Goal: Obtain resource: Download file/media

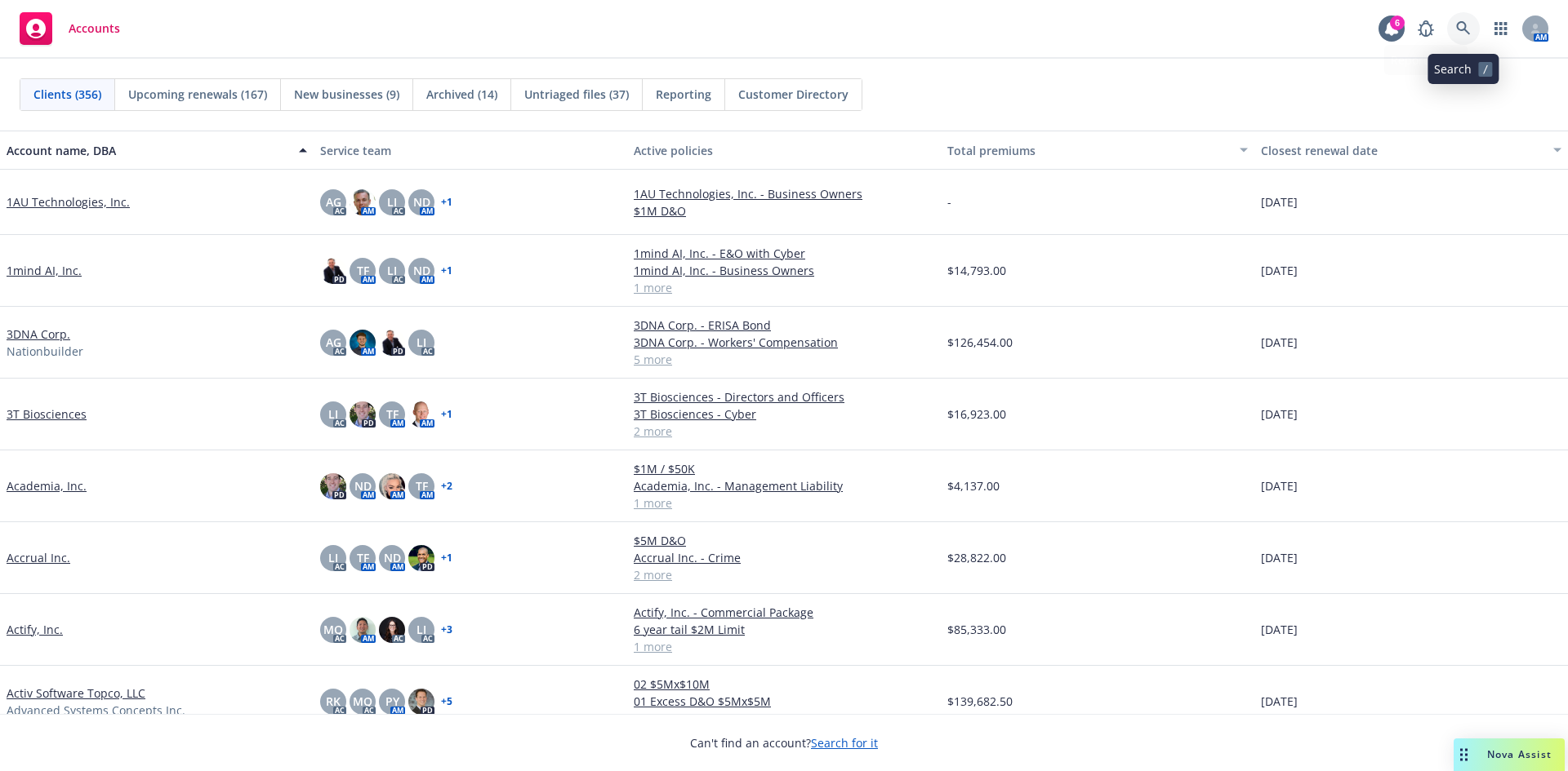
click at [1457, 29] on icon at bounding box center [1464, 28] width 15 height 15
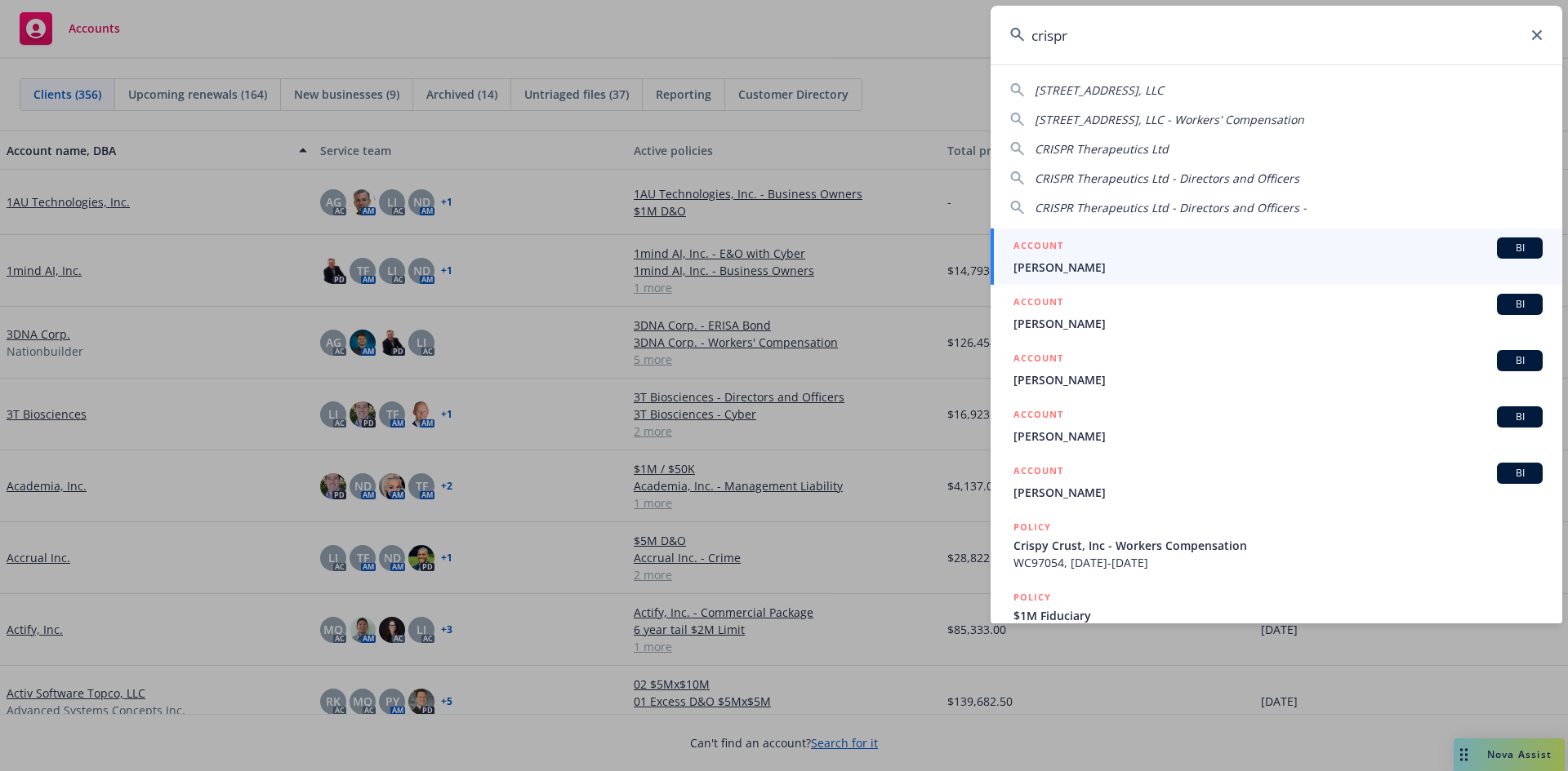
type input "crispr"
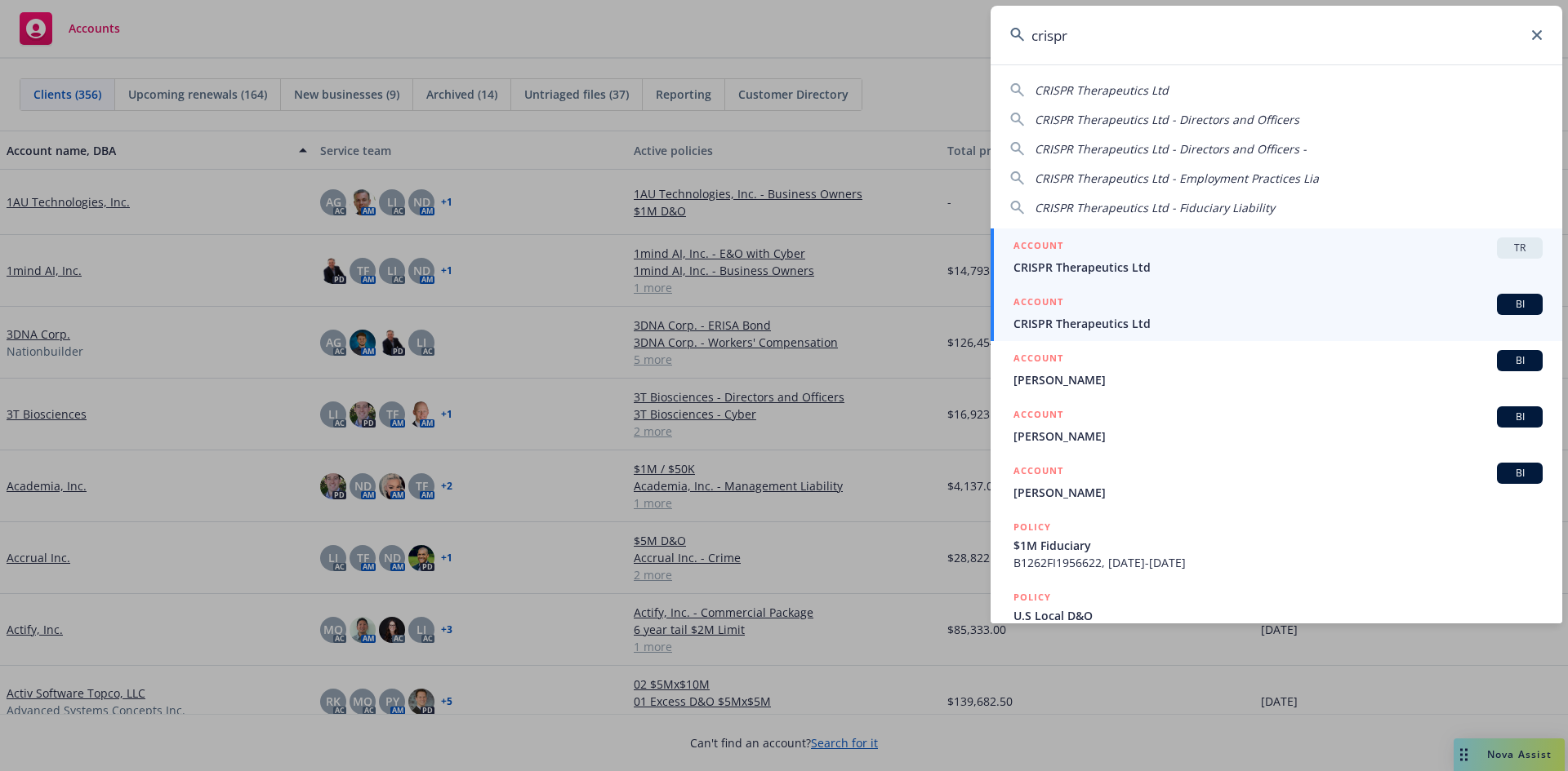
click at [1100, 328] on span "CRISPR Therapeutics Ltd" at bounding box center [1278, 323] width 530 height 18
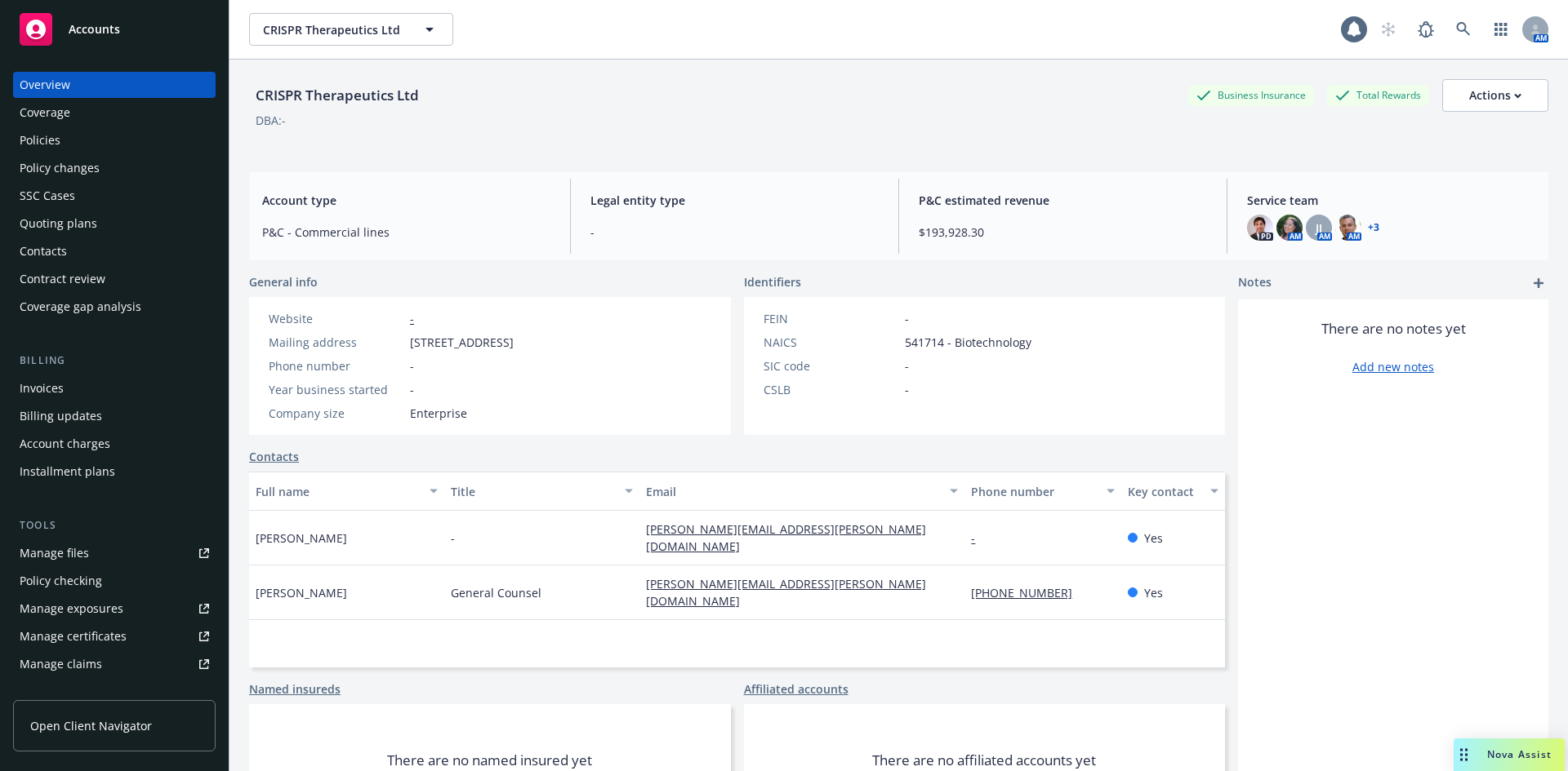
click at [67, 138] on div "Policies" at bounding box center [114, 140] width 189 height 26
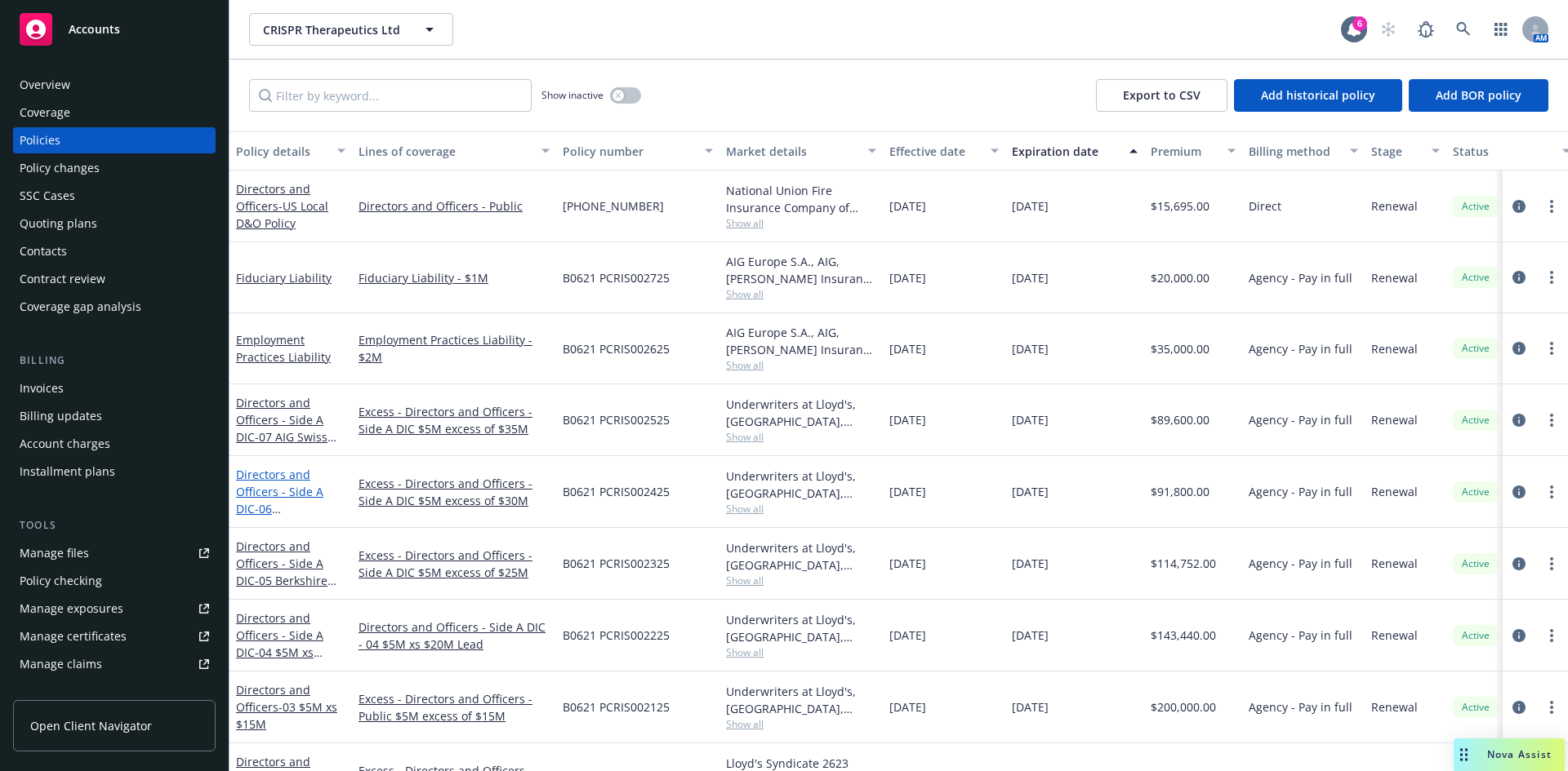
click at [291, 498] on link "Directors and Officers - Side A DIC - 06 Tegron/Hiscox $5M xs $30M Excess" at bounding box center [288, 508] width 104 height 84
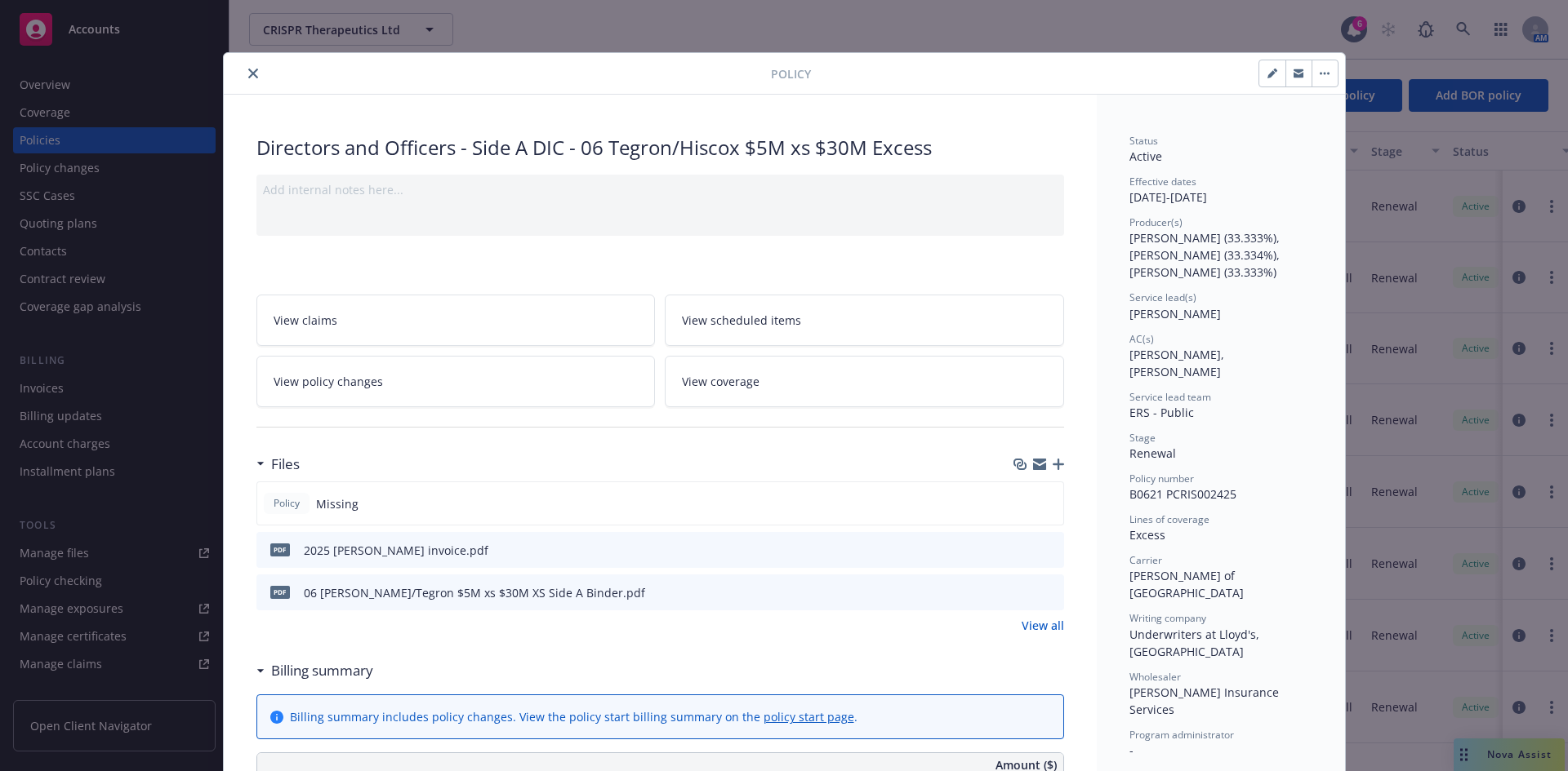
click at [415, 141] on div "Directors and Officers - Side A DIC - 06 Tegron/Hiscox $5M xs $30M Excess" at bounding box center [661, 148] width 808 height 28
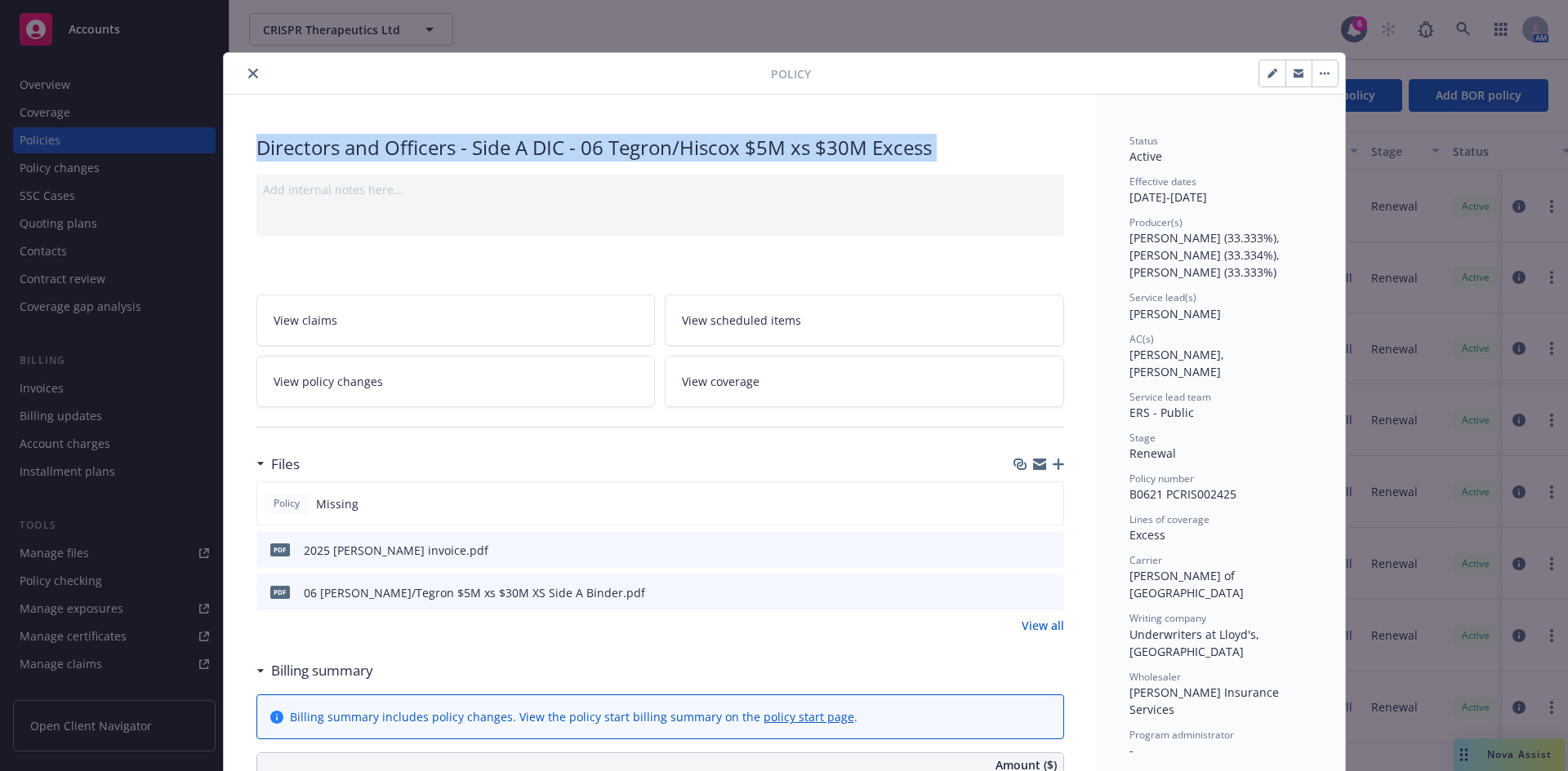
click at [415, 141] on div "Directors and Officers - Side A DIC - 06 Tegron/Hiscox $5M xs $30M Excess" at bounding box center [661, 148] width 808 height 28
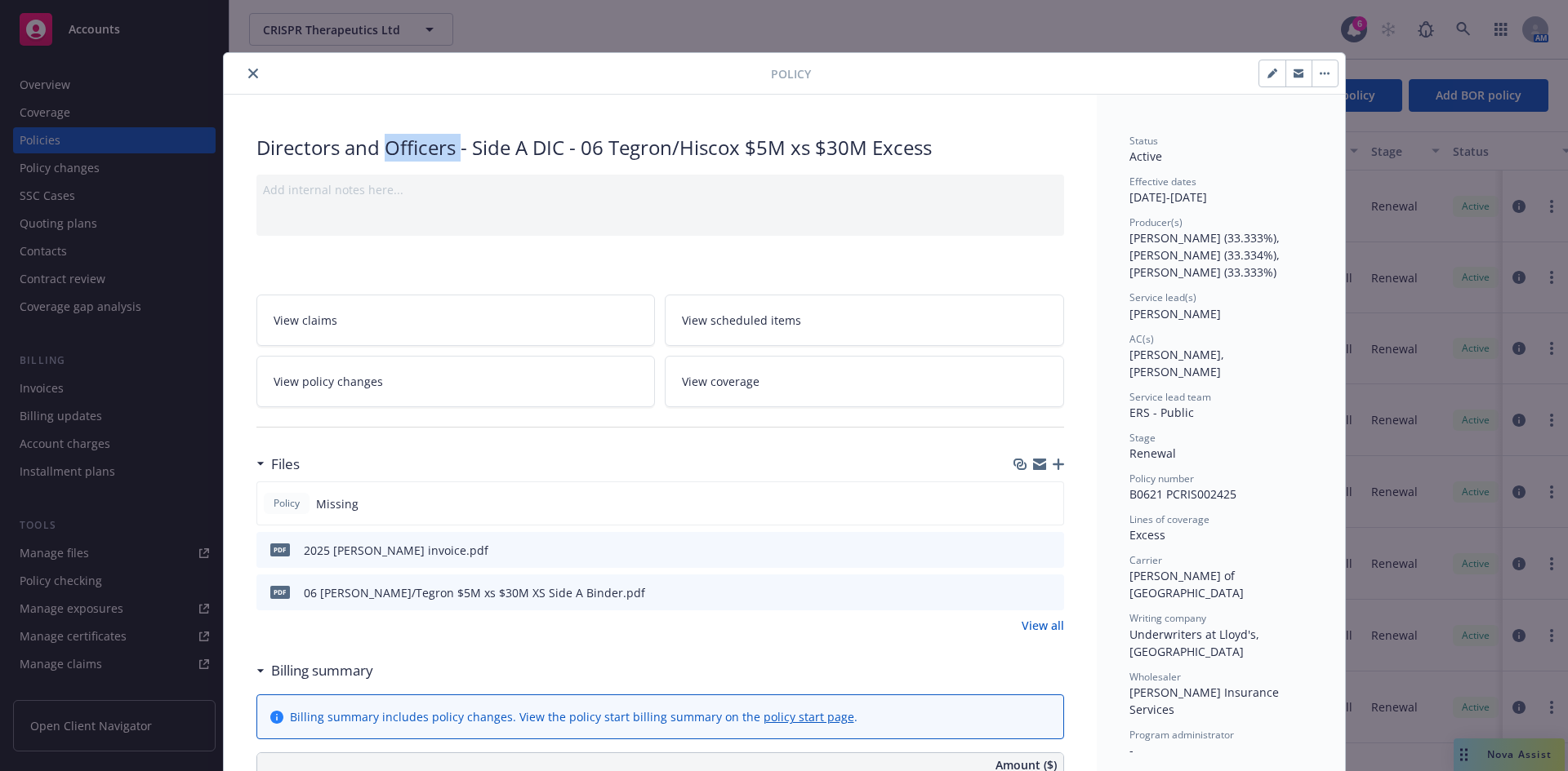
click at [415, 141] on div "Directors and Officers - Side A DIC - 06 Tegron/Hiscox $5M xs $30M Excess" at bounding box center [661, 148] width 808 height 28
click at [249, 69] on icon "close" at bounding box center [254, 73] width 10 height 10
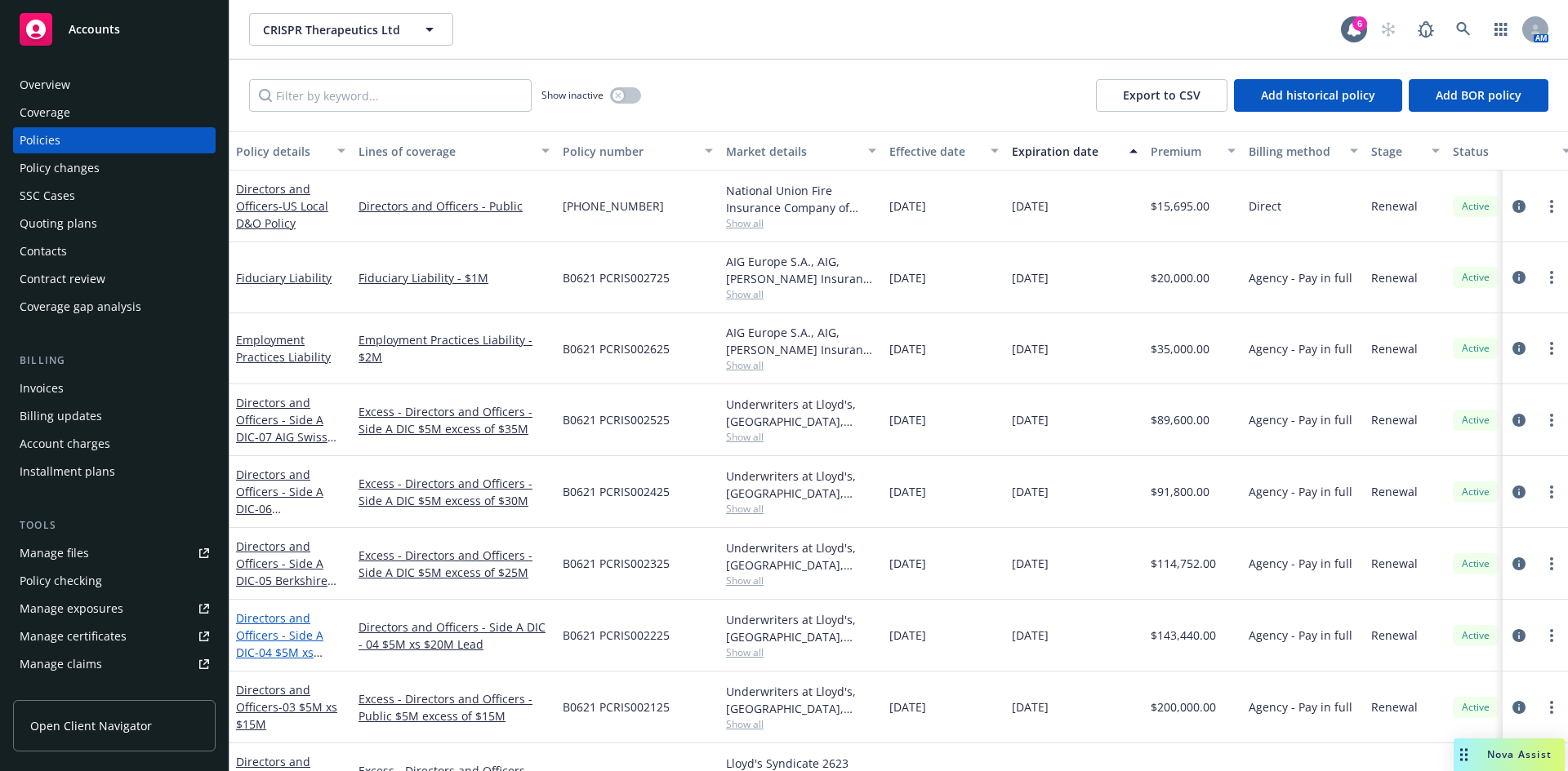
click at [284, 638] on link "Directors and Officers - Side A DIC - 04 $5M xs $20M Lead" at bounding box center [279, 644] width 88 height 67
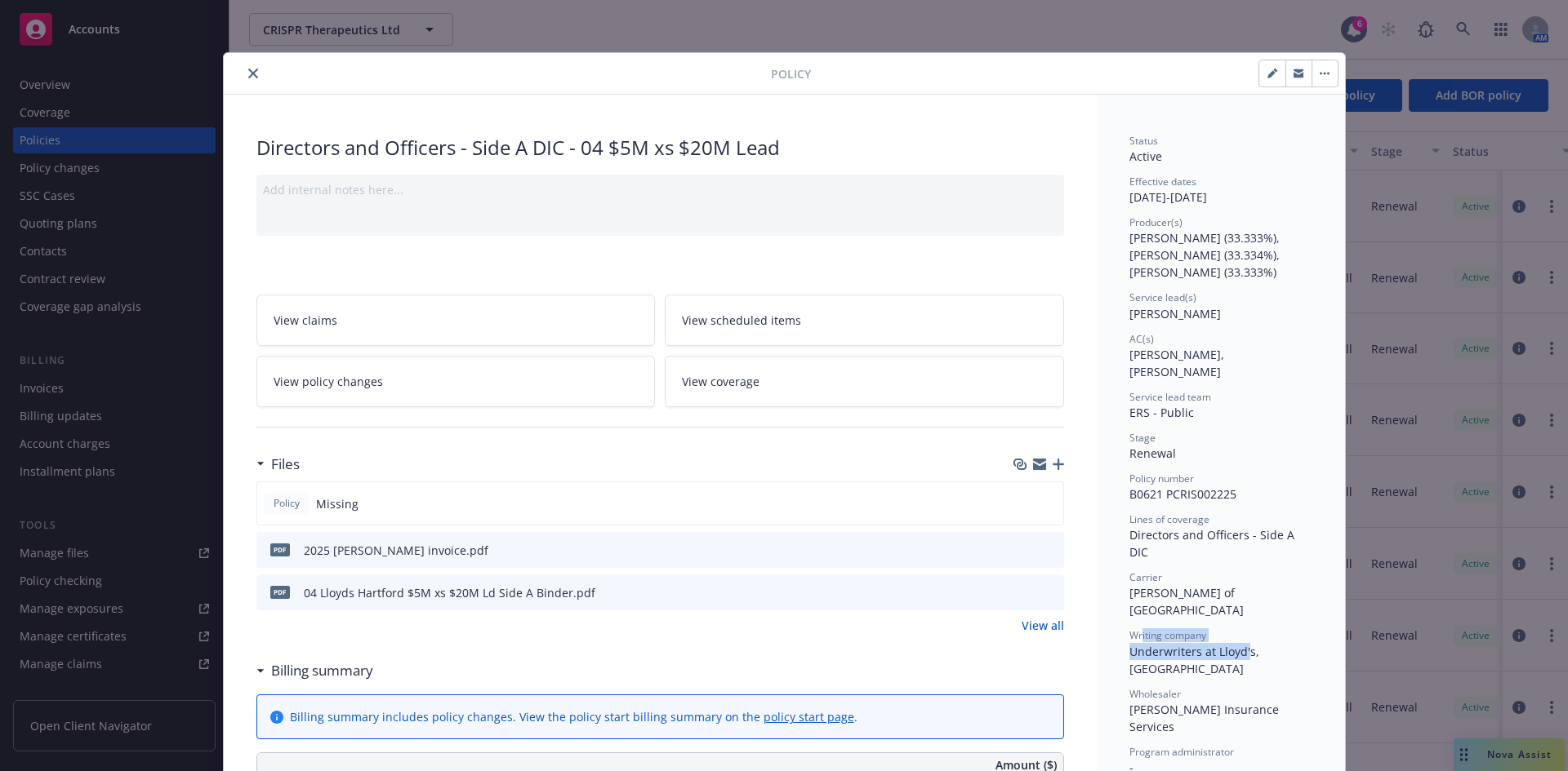
drag, startPoint x: 1137, startPoint y: 586, endPoint x: 1244, endPoint y: 593, distance: 107.2
click at [1244, 628] on div "Writing company Underwriters at Lloyd's, [GEOGRAPHIC_DATA]" at bounding box center [1220, 653] width 183 height 48
click at [1163, 613] on div "Status Active Effective dates [DATE] - [DATE] Producer(s) [PERSON_NAME] (33.333…" at bounding box center [1220, 578] width 183 height 889
drag, startPoint x: 1159, startPoint y: 606, endPoint x: 1269, endPoint y: 613, distance: 110.2
click at [1256, 628] on div "Writing company Underwriters at Lloyd's, [GEOGRAPHIC_DATA]" at bounding box center [1220, 653] width 183 height 48
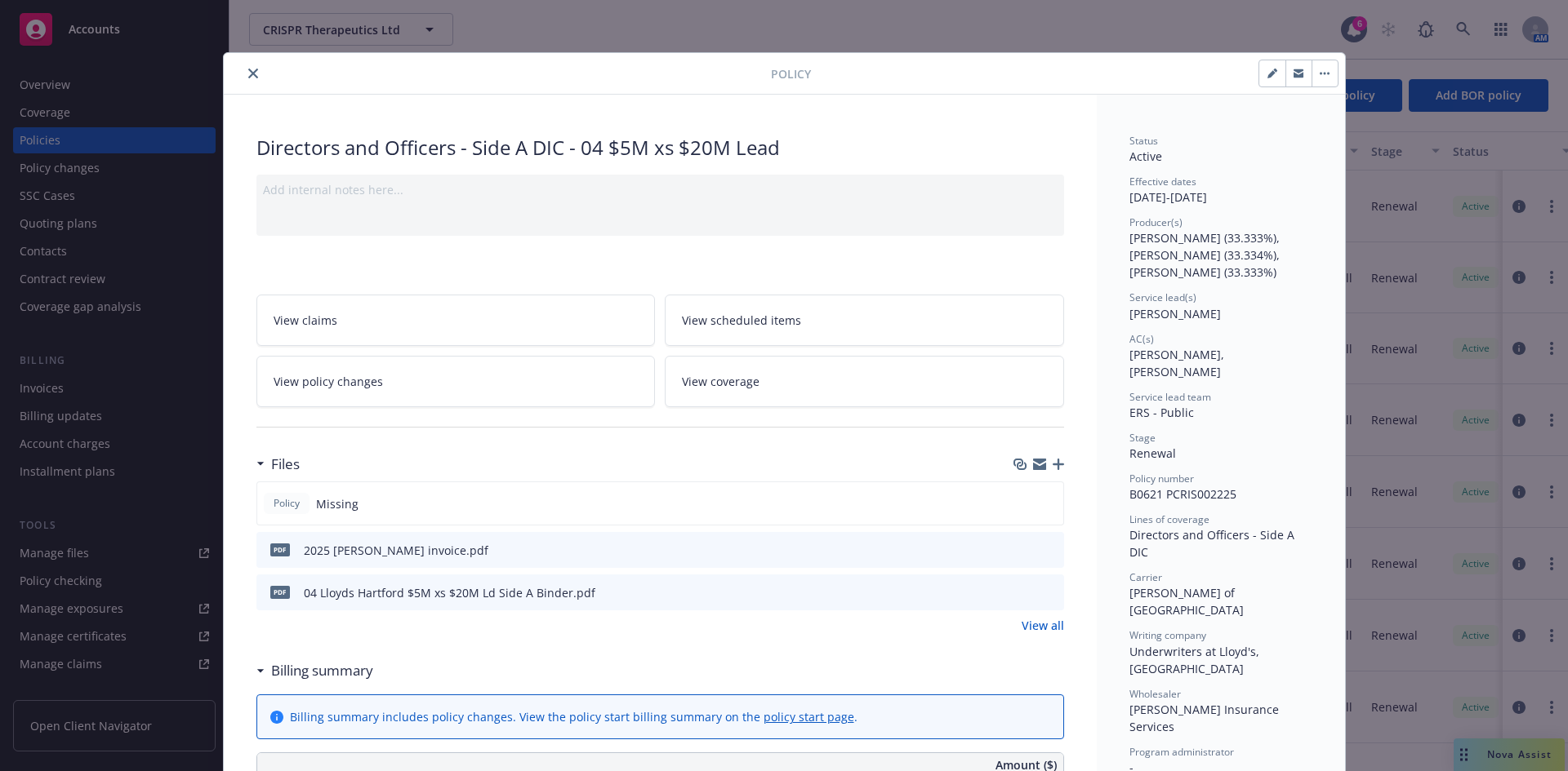
click at [1258, 688] on div "Wholesaler" at bounding box center [1220, 694] width 183 height 14
drag, startPoint x: 1131, startPoint y: 560, endPoint x: 1245, endPoint y: 573, distance: 114.7
click at [1242, 572] on div "Status Active Effective dates [DATE] - [DATE] Producer(s) [PERSON_NAME] (33.333…" at bounding box center [1220, 578] width 183 height 889
click at [1245, 574] on div "Status Active Effective dates [DATE] - [DATE] Producer(s) [PERSON_NAME] (33.333…" at bounding box center [1220, 578] width 183 height 889
click at [1052, 593] on div "pdf 04 Lloyds Hartford $5M xs $20M Ld Side A Binder.pdf" at bounding box center [661, 592] width 808 height 36
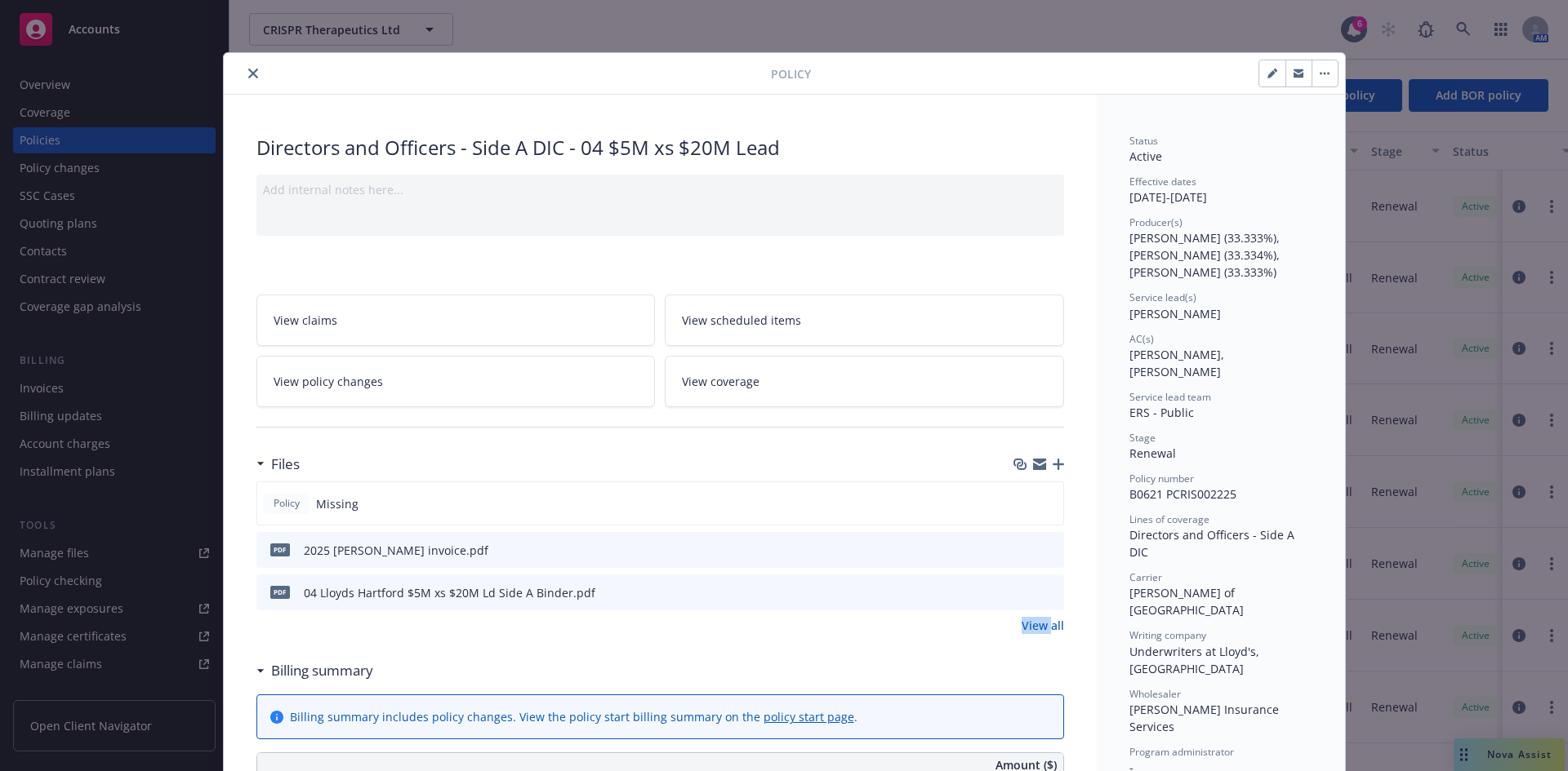
click at [1052, 593] on div "pdf 04 Lloyds Hartford $5M xs $20M Ld Side A Binder.pdf" at bounding box center [661, 592] width 808 height 36
click at [1047, 593] on icon "preview file" at bounding box center [1049, 592] width 15 height 12
click at [249, 70] on icon "close" at bounding box center [254, 73] width 10 height 10
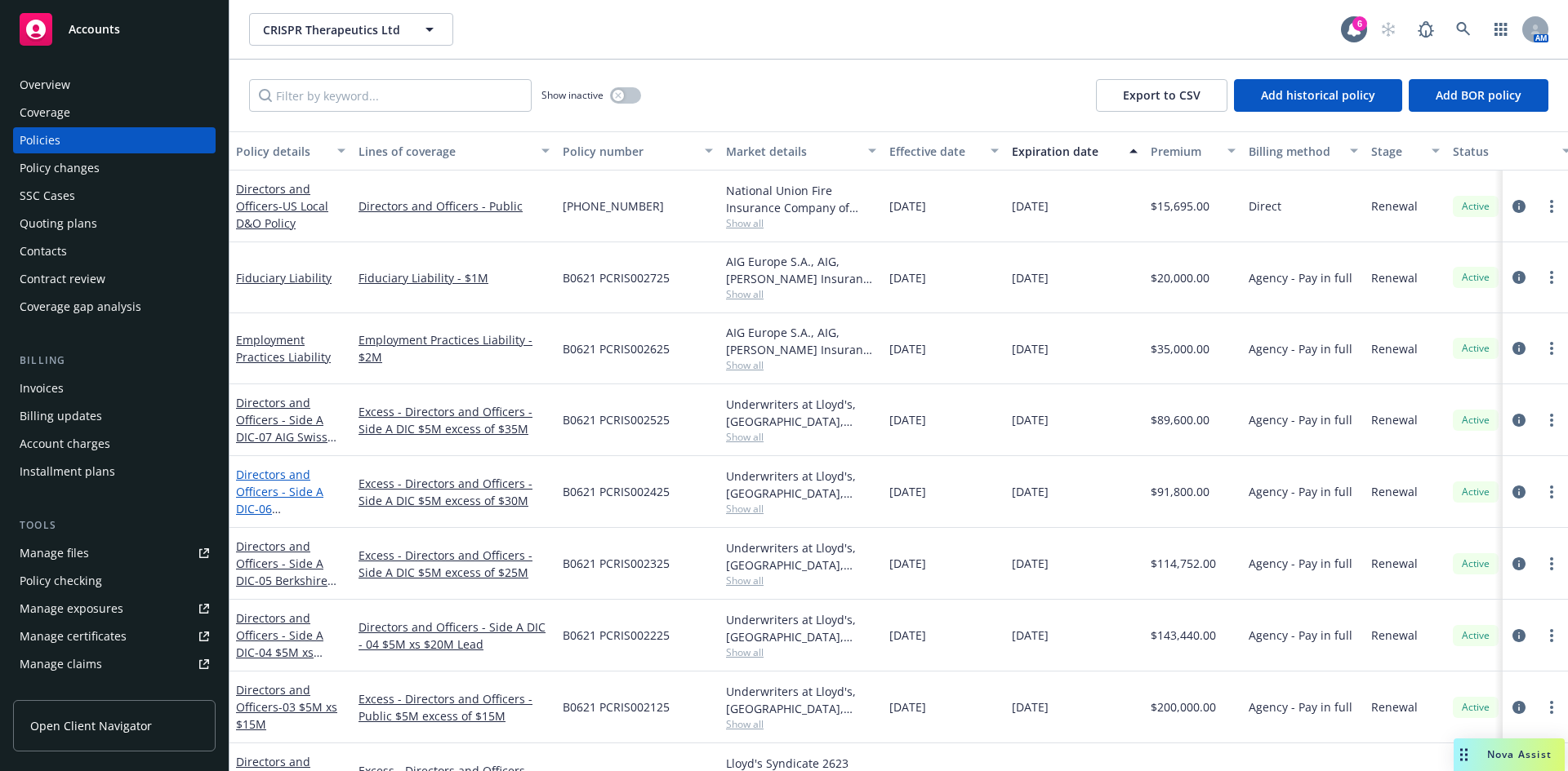
click at [281, 491] on link "Directors and Officers - Side A DIC - 06 Tegron/Hiscox $5M xs $30M Excess" at bounding box center [288, 508] width 104 height 84
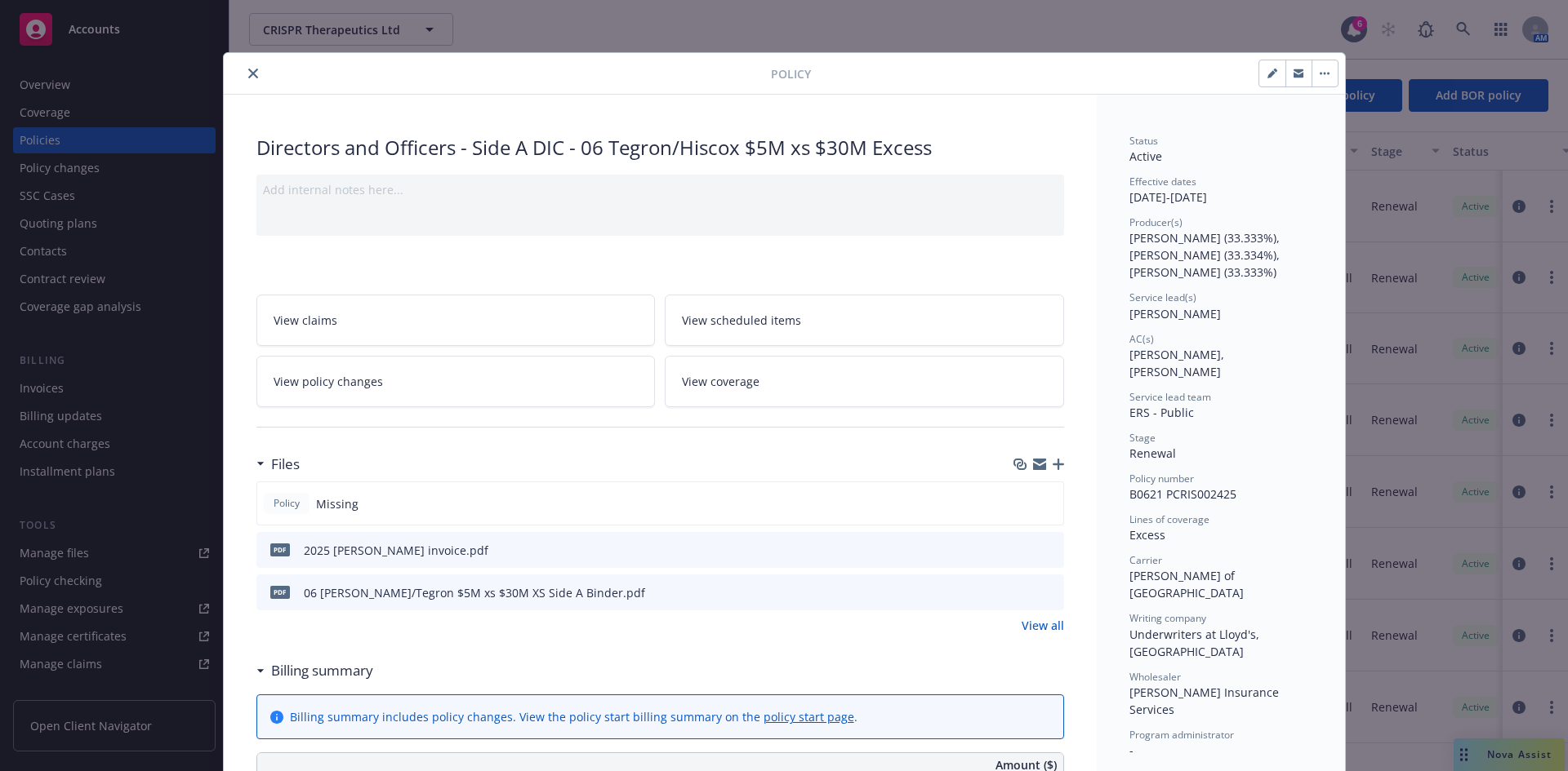
scroll to position [49, 0]
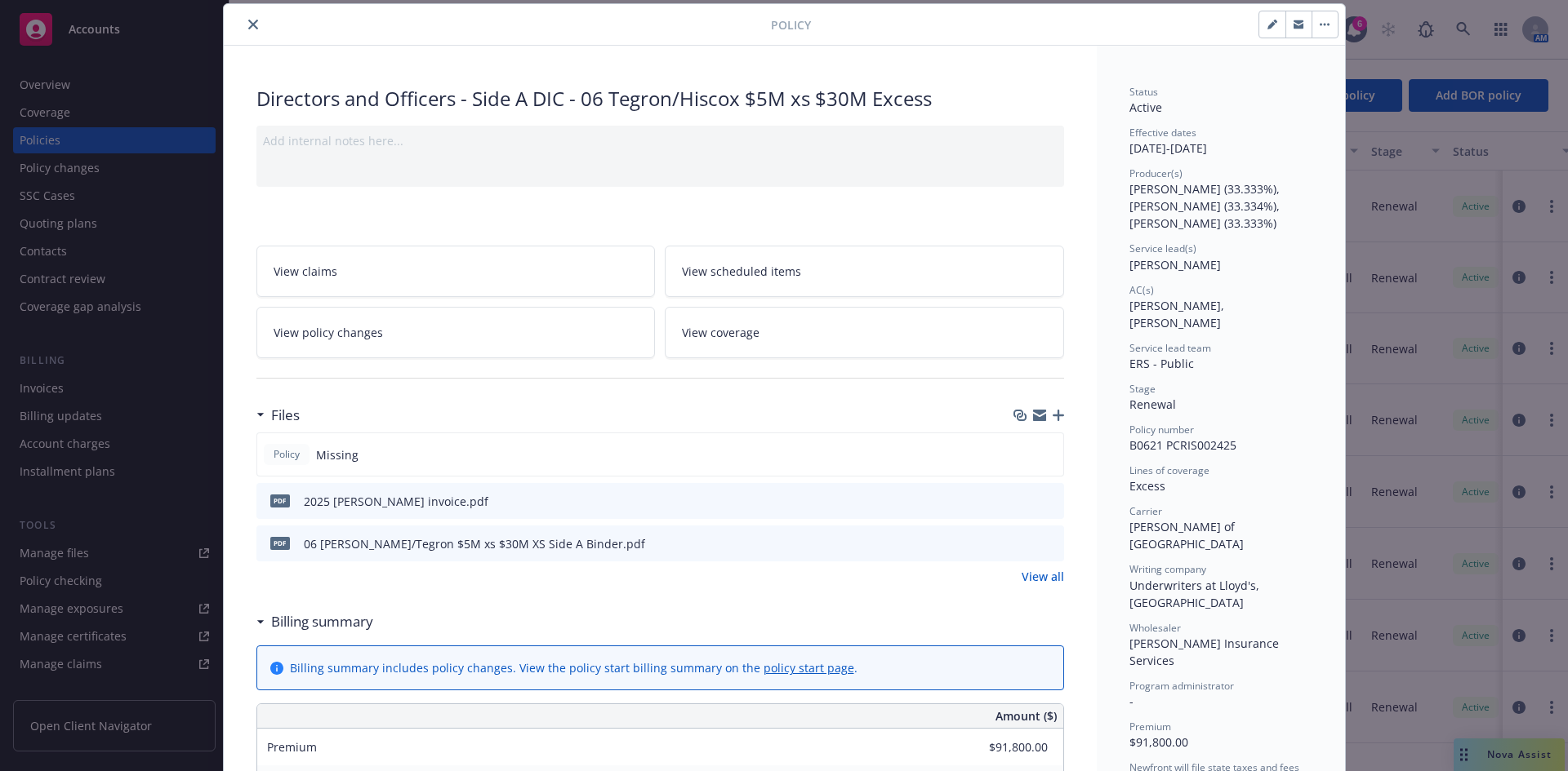
click at [249, 23] on icon "close" at bounding box center [254, 25] width 10 height 10
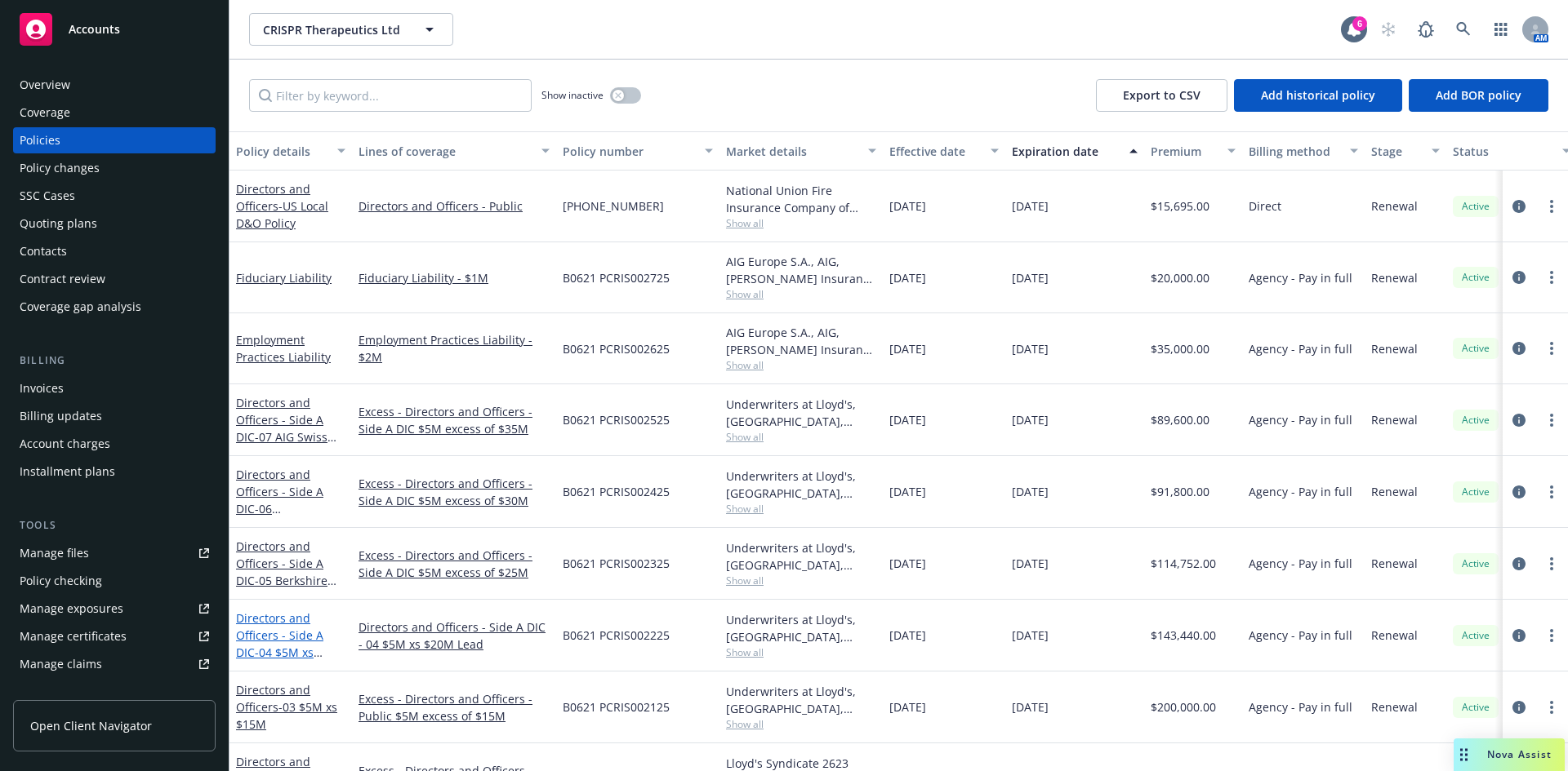
click at [271, 637] on link "Directors and Officers - Side A DIC - 04 $5M xs $20M Lead" at bounding box center [279, 644] width 88 height 67
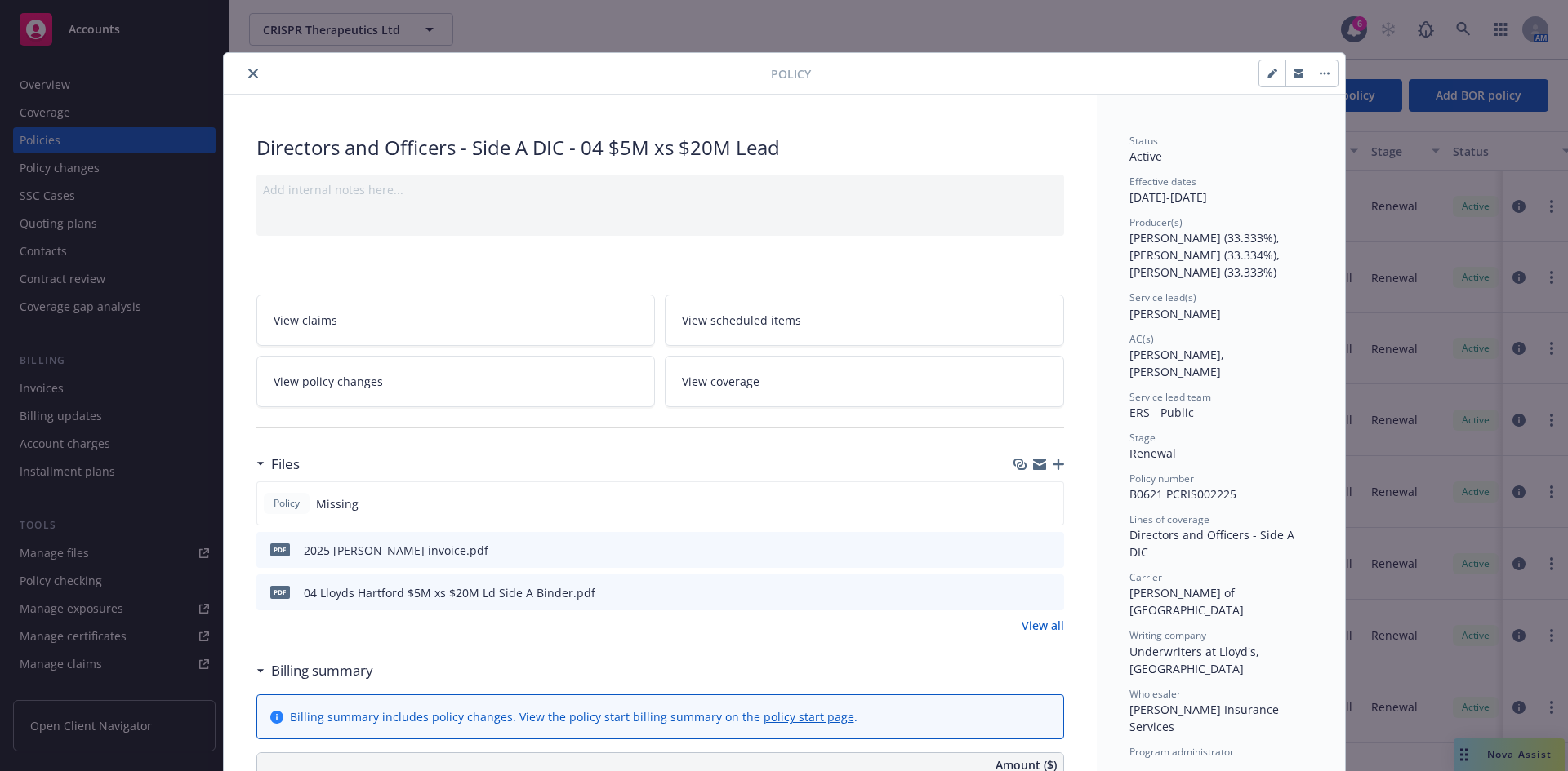
scroll to position [49, 0]
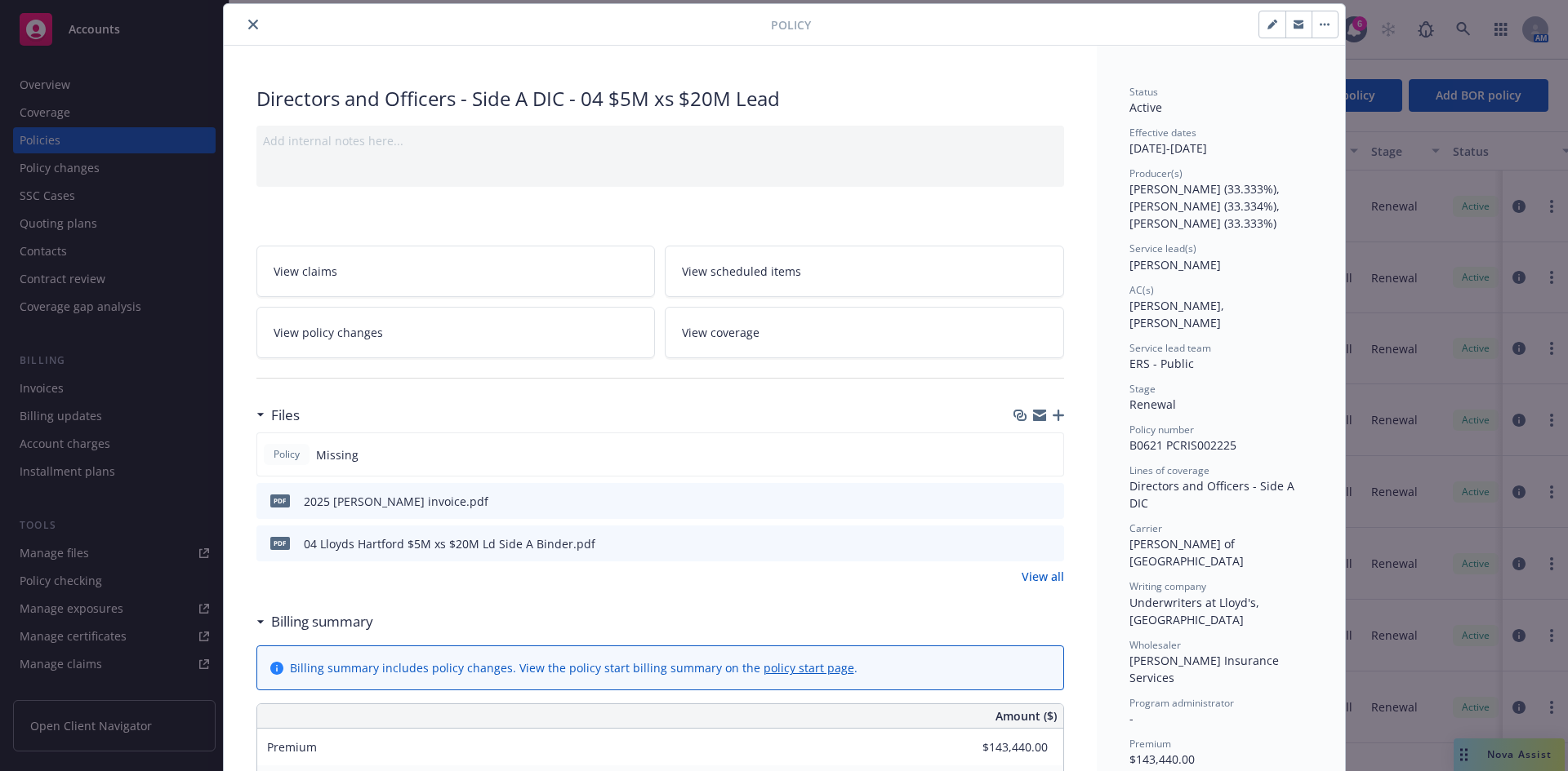
click at [1047, 543] on icon "preview file" at bounding box center [1049, 543] width 15 height 12
click at [250, 23] on icon "close" at bounding box center [254, 25] width 10 height 10
click at [244, 24] on button "close" at bounding box center [254, 25] width 20 height 20
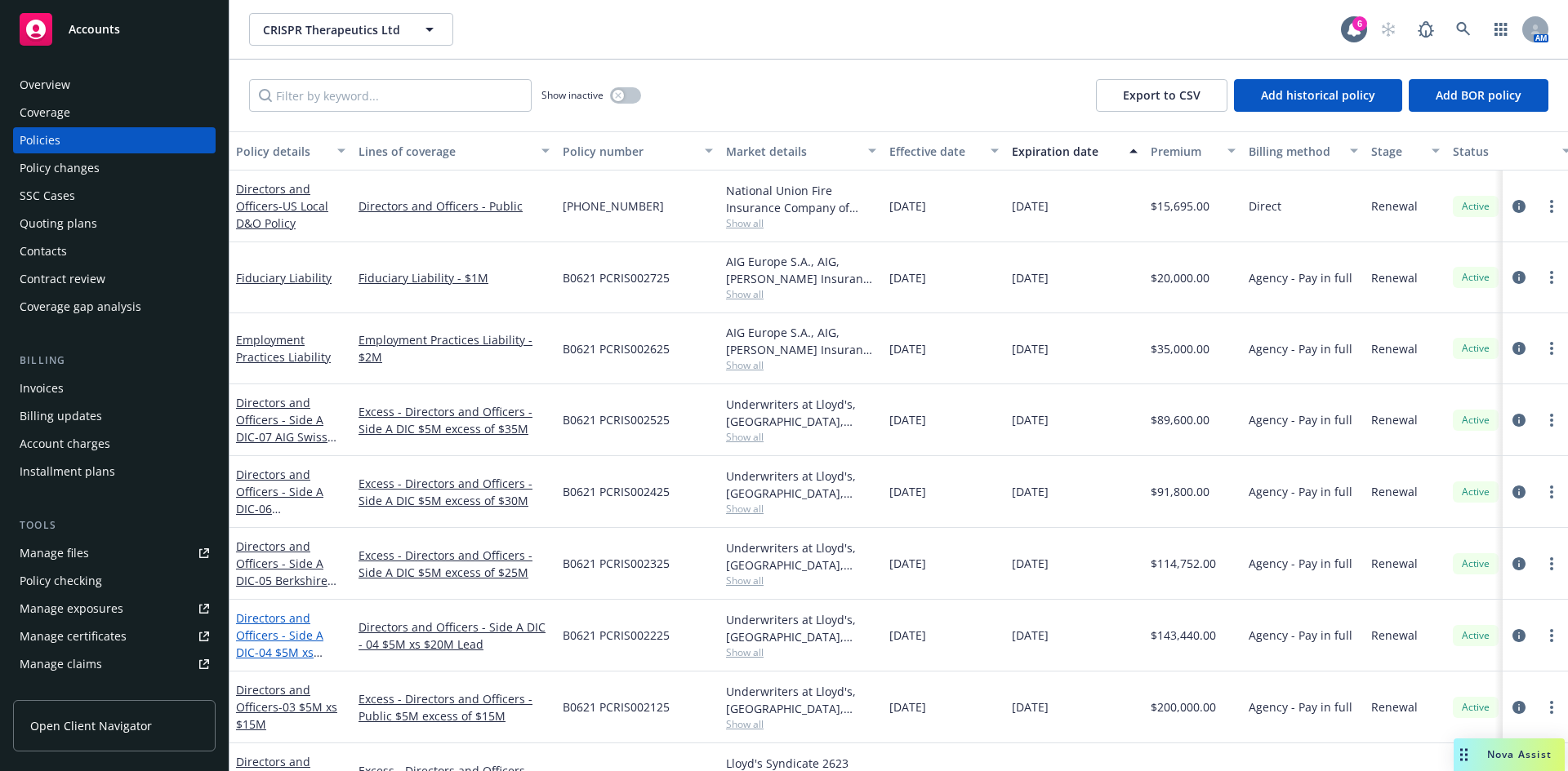
click at [278, 640] on link "Directors and Officers - Side A DIC - 04 $5M xs $20M Lead" at bounding box center [279, 644] width 88 height 67
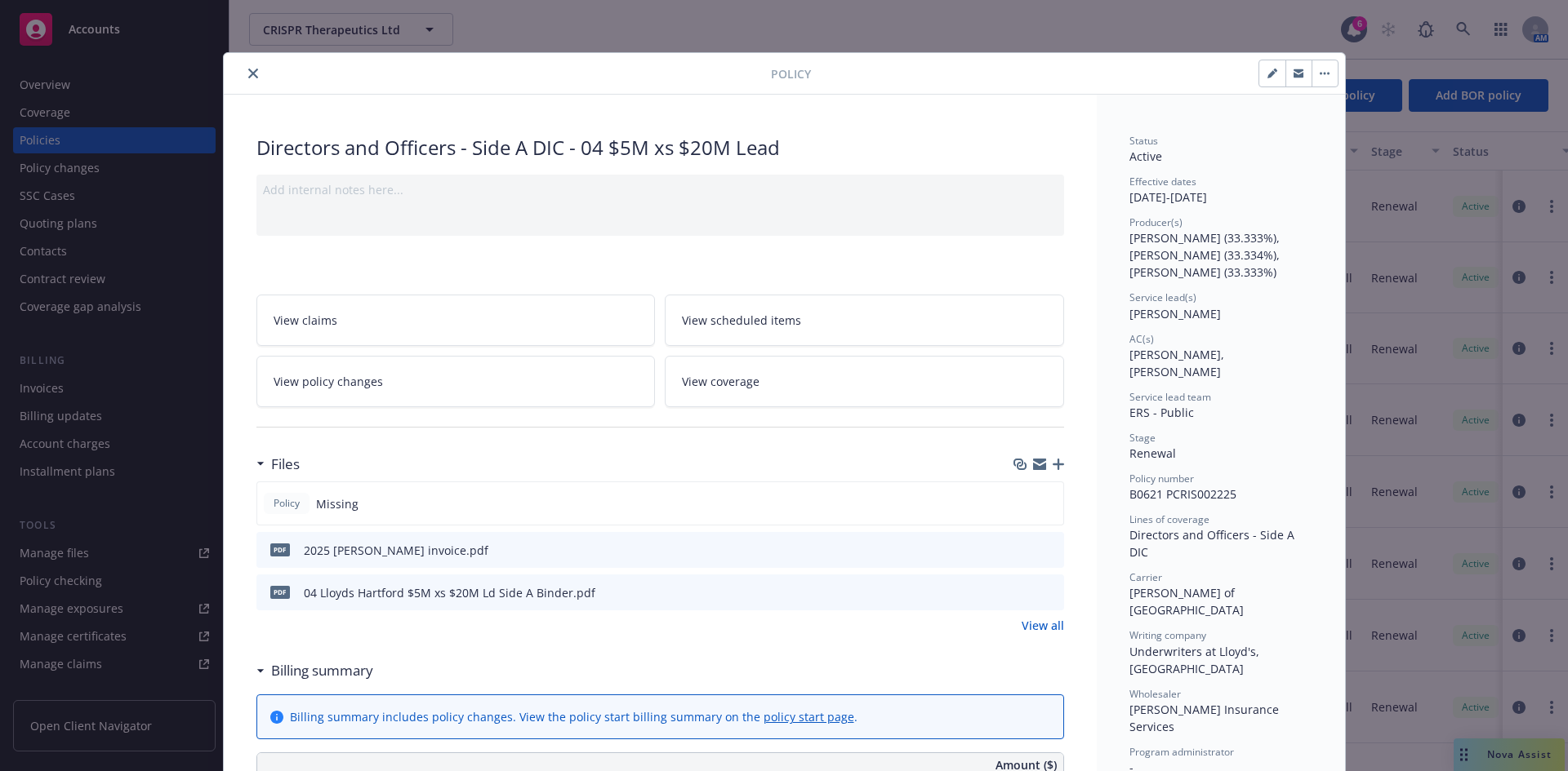
scroll to position [49, 0]
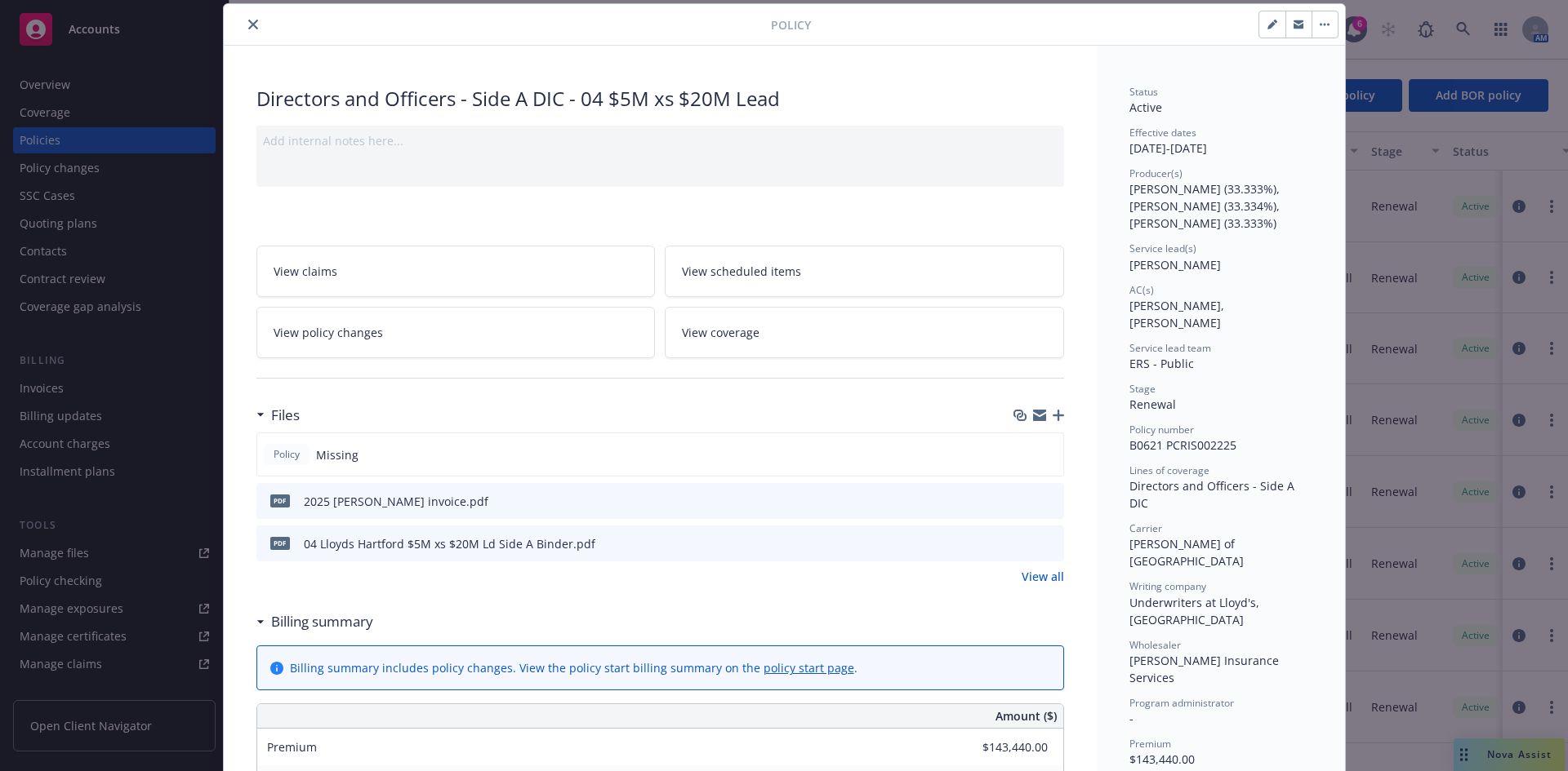
click at [1048, 541] on icon "preview file" at bounding box center [1049, 543] width 15 height 12
click at [246, 19] on button "close" at bounding box center [254, 25] width 20 height 20
